Goal: Connect with others: Connect with others

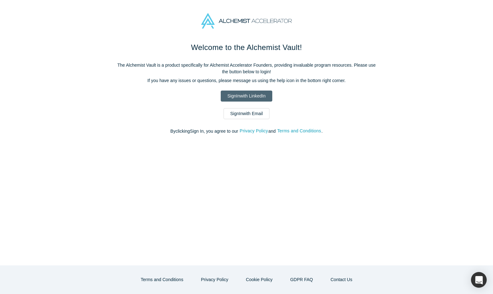
click at [259, 95] on link "Sign In with LinkedIn" at bounding box center [246, 96] width 51 height 11
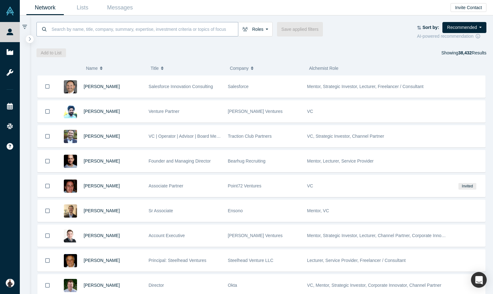
click at [131, 25] on input at bounding box center [144, 29] width 187 height 15
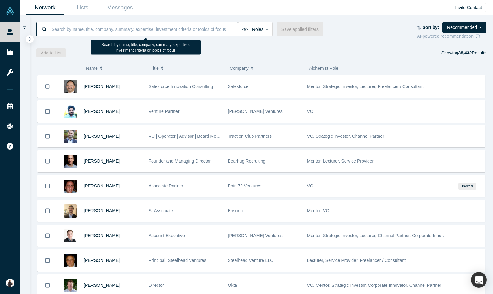
paste input "[PERSON_NAME]"
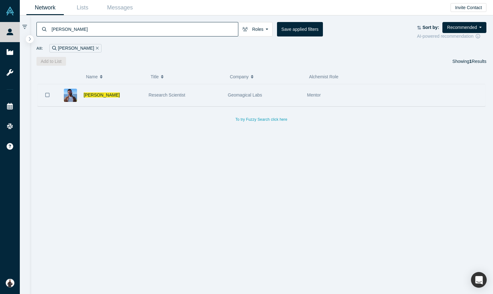
type input "[PERSON_NAME]"
click at [135, 97] on div "[PERSON_NAME]" at bounding box center [113, 95] width 58 height 22
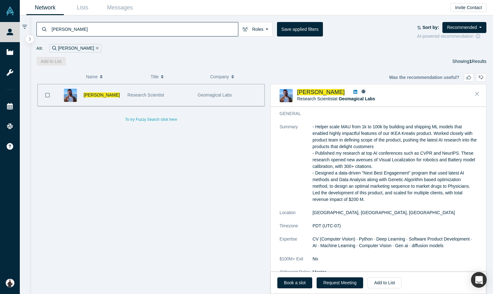
scroll to position [27, 0]
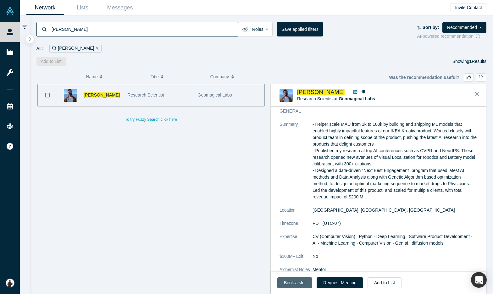
click at [299, 284] on link "Book a slot" at bounding box center [294, 282] width 35 height 11
click at [361, 91] on icon at bounding box center [363, 92] width 4 height 4
